Goal: Task Accomplishment & Management: Manage account settings

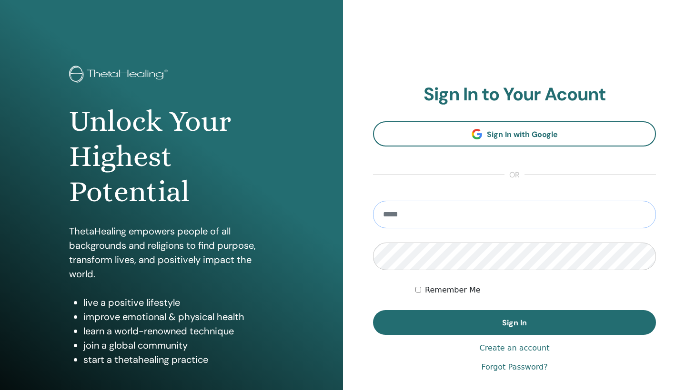
type input "**********"
click at [514, 323] on button "Sign In" at bounding box center [514, 322] width 283 height 25
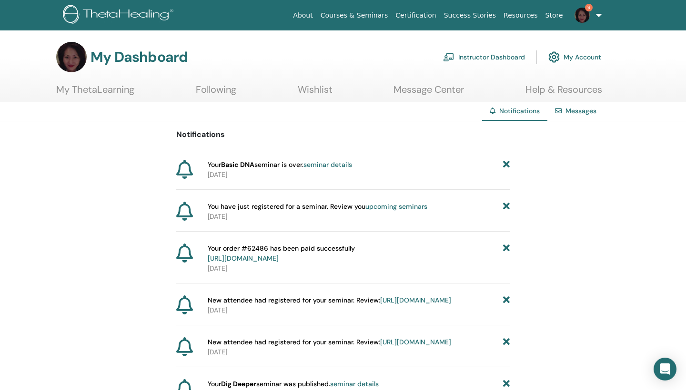
click at [473, 60] on link "Instructor Dashboard" at bounding box center [484, 57] width 82 height 21
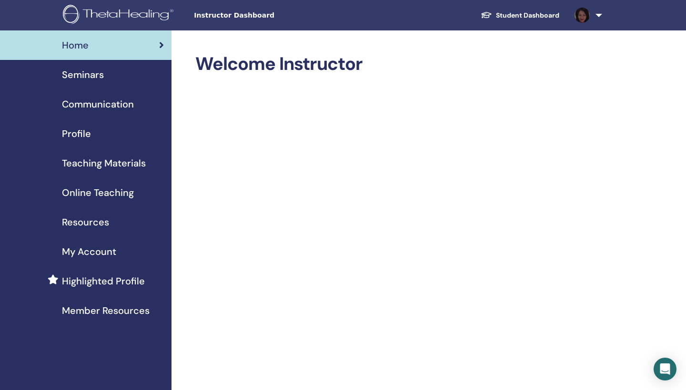
click at [84, 75] on span "Seminars" at bounding box center [83, 75] width 42 height 14
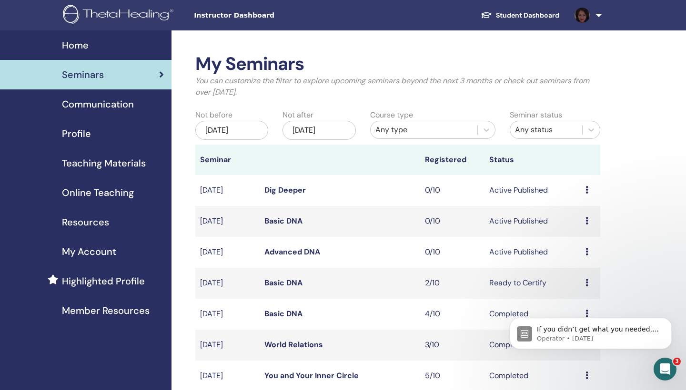
click at [586, 282] on icon at bounding box center [586, 283] width 3 height 8
click at [632, 284] on div "My Seminars You can customize the filter to explore upcoming seminars beyond th…" at bounding box center [428, 387] width 514 height 714
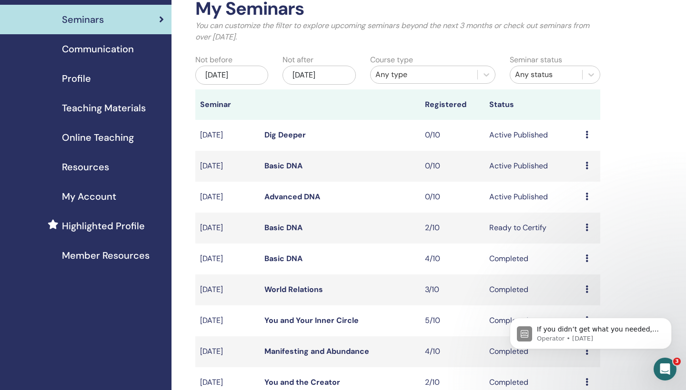
scroll to position [56, 0]
click at [585, 225] on td "Preview Edit Attendees Cancel" at bounding box center [591, 227] width 20 height 31
click at [584, 225] on td "Preview Edit Attendees Cancel" at bounding box center [591, 227] width 20 height 31
click at [586, 227] on icon at bounding box center [586, 227] width 3 height 8
click at [577, 263] on link "Attendees" at bounding box center [583, 263] width 36 height 10
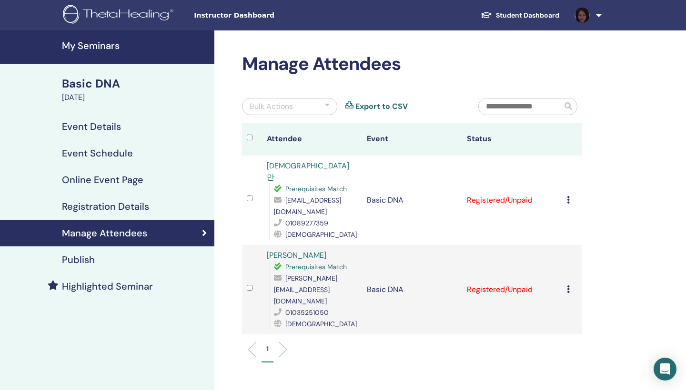
click at [323, 104] on div "Bulk Actions" at bounding box center [289, 106] width 95 height 17
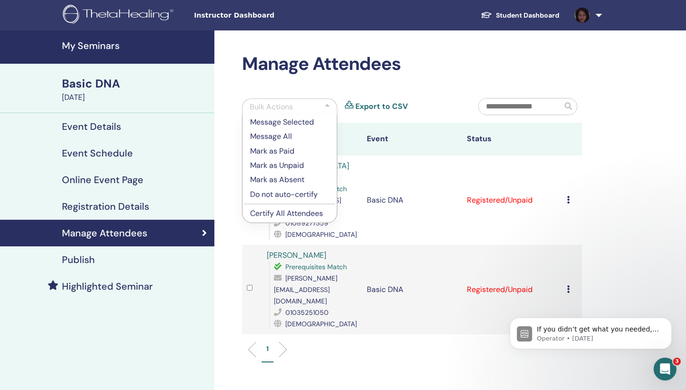
click at [228, 273] on div "Manage Attendees Bulk Actions Message Selected Message All Mark as Paid Mark as…" at bounding box center [442, 267] width 457 height 475
click at [231, 249] on div "Manage Attendees Bulk Actions Message Selected Message All Mark as Paid Mark as…" at bounding box center [442, 267] width 457 height 475
click at [370, 337] on div "1" at bounding box center [412, 354] width 354 height 38
click at [362, 293] on td "Basic DNA" at bounding box center [412, 290] width 100 height 90
click at [355, 261] on div "Prerequisites Match" at bounding box center [315, 266] width 83 height 11
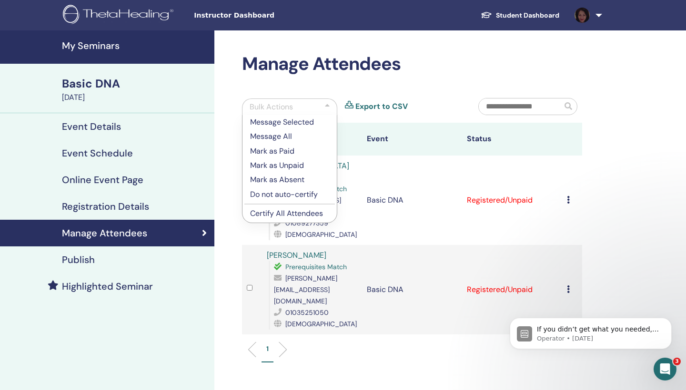
click at [356, 229] on div "[DEMOGRAPHIC_DATA]" at bounding box center [315, 234] width 83 height 11
click at [381, 208] on td "Basic DNA" at bounding box center [412, 201] width 100 height 90
click at [380, 153] on th "Event" at bounding box center [412, 139] width 100 height 33
click at [287, 149] on p "Mark as Paid" at bounding box center [289, 151] width 79 height 11
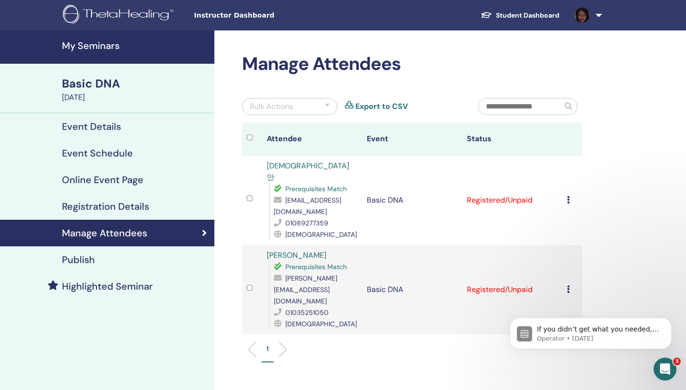
click at [324, 106] on div "Bulk Actions" at bounding box center [289, 106] width 95 height 17
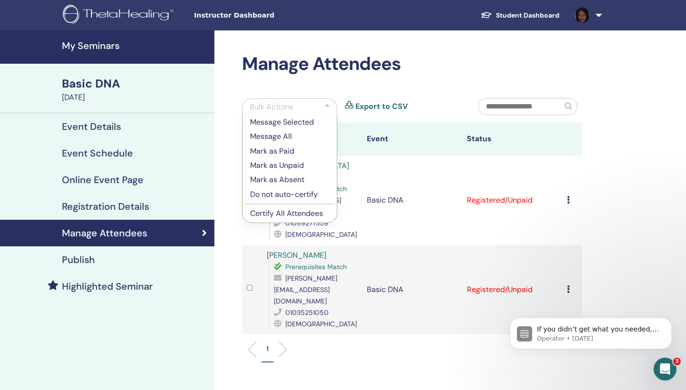
click at [287, 149] on p "Mark as Paid" at bounding box center [289, 151] width 79 height 11
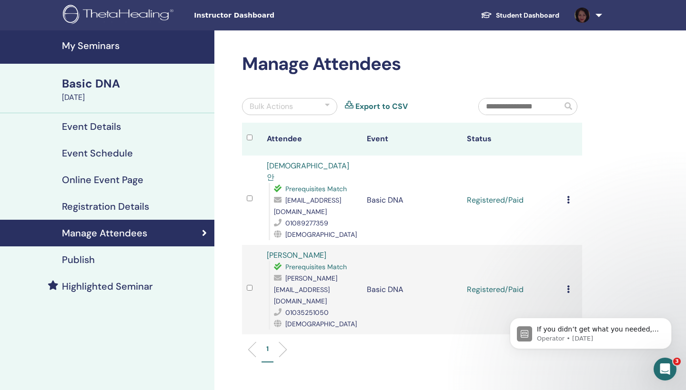
click at [327, 103] on div at bounding box center [327, 106] width 5 height 11
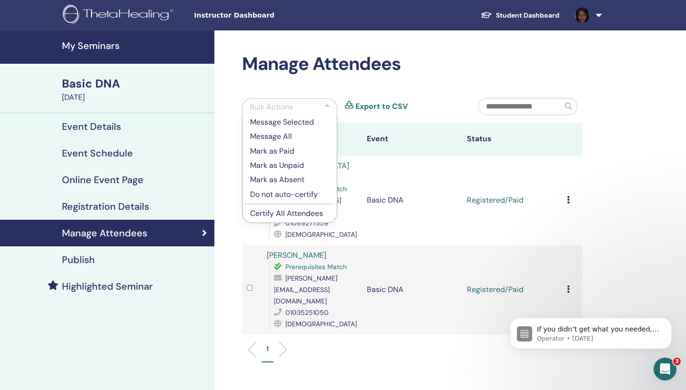
click at [276, 213] on p "Certify All Attendees" at bounding box center [289, 213] width 79 height 11
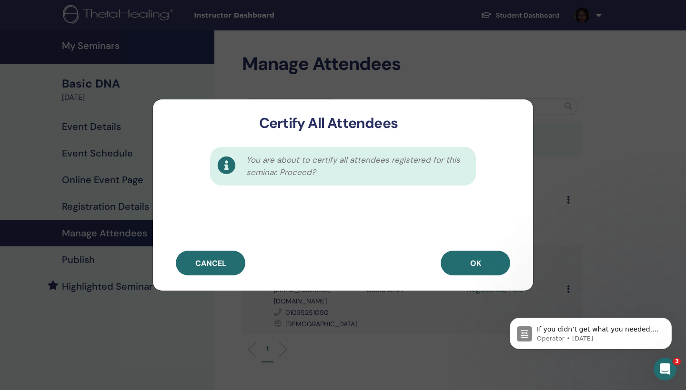
click at [472, 265] on span "OK" at bounding box center [475, 264] width 11 height 10
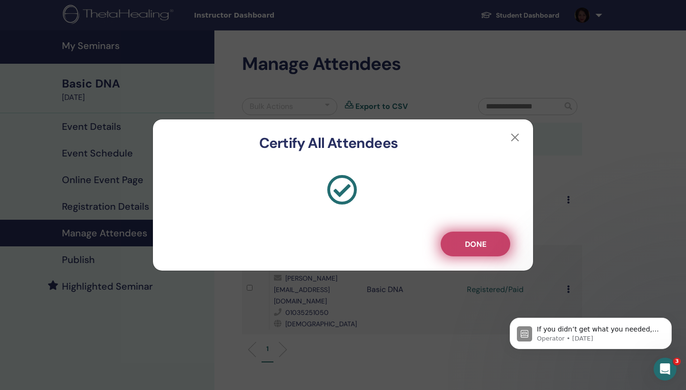
click at [472, 243] on span "Done" at bounding box center [475, 245] width 21 height 10
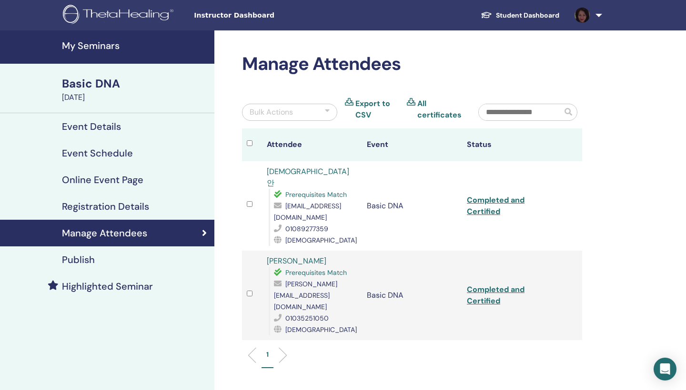
click at [483, 195] on link "Completed and Certified" at bounding box center [496, 205] width 58 height 21
click at [483, 285] on link "Completed and Certified" at bounding box center [496, 295] width 58 height 21
click at [451, 57] on h2 "Manage Attendees" at bounding box center [412, 64] width 340 height 22
